Goal: Transaction & Acquisition: Purchase product/service

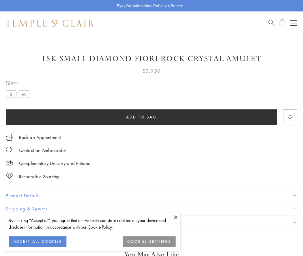
scroll to position [20, 0]
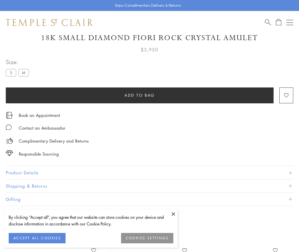
click at [139, 95] on span "Add to bag" at bounding box center [139, 95] width 30 height 6
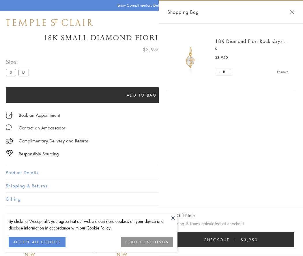
click at [230, 240] on span "Checkout" at bounding box center [217, 240] width 26 height 6
